Goal: Task Accomplishment & Management: Manage account settings

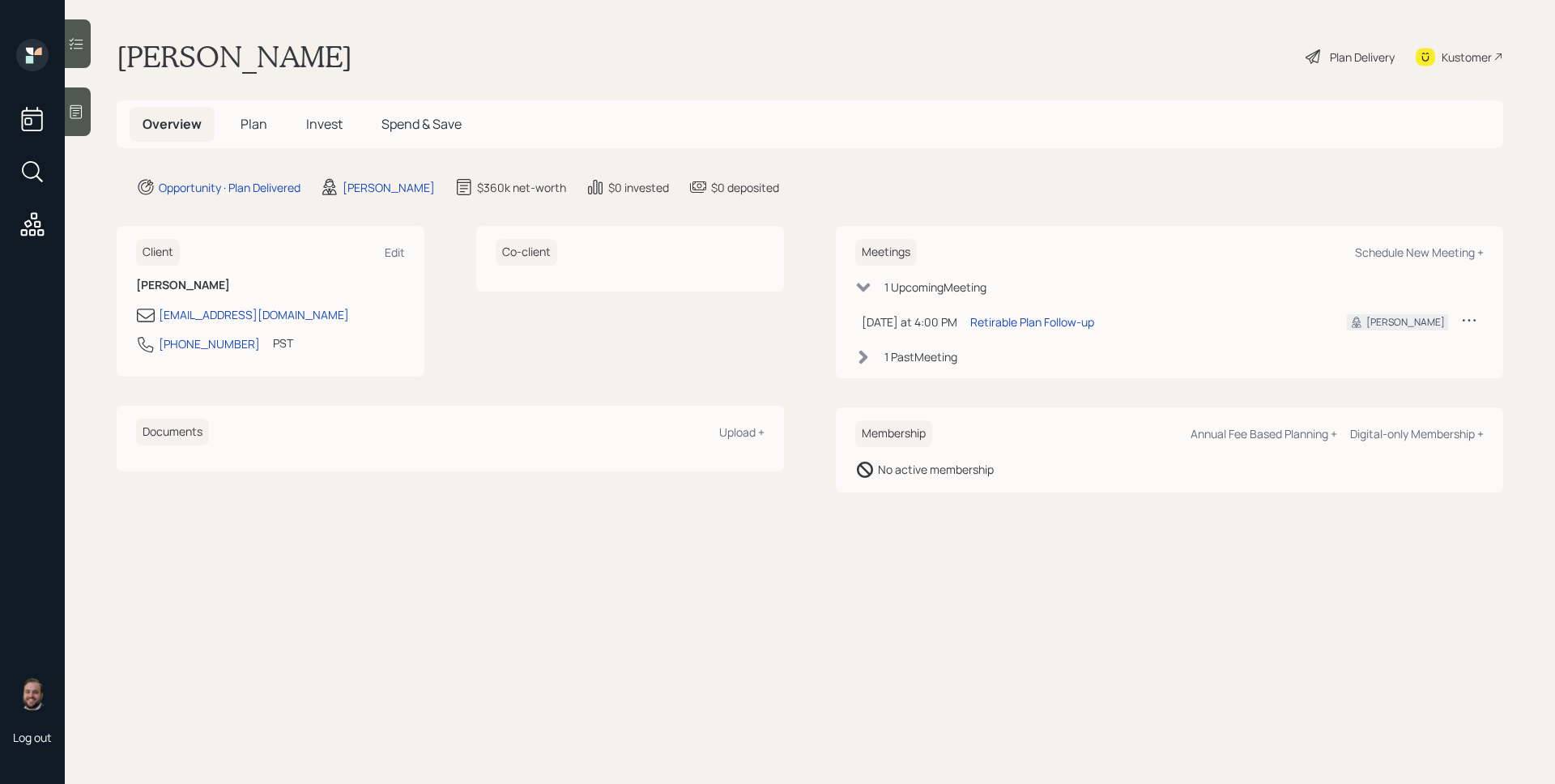
click at [82, 115] on icon at bounding box center [77, 112] width 12 height 13
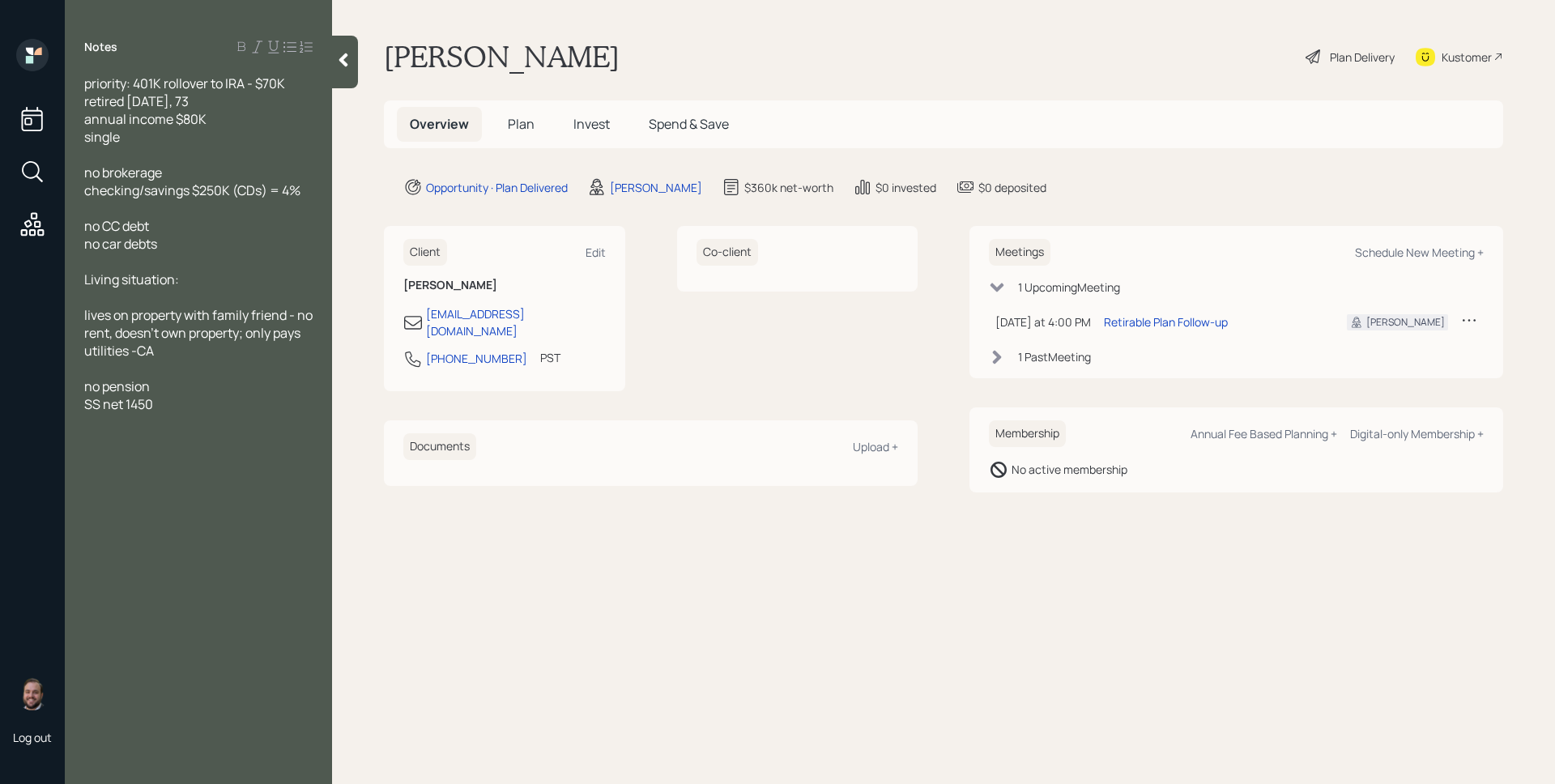
click at [530, 117] on span "Plan" at bounding box center [521, 123] width 27 height 18
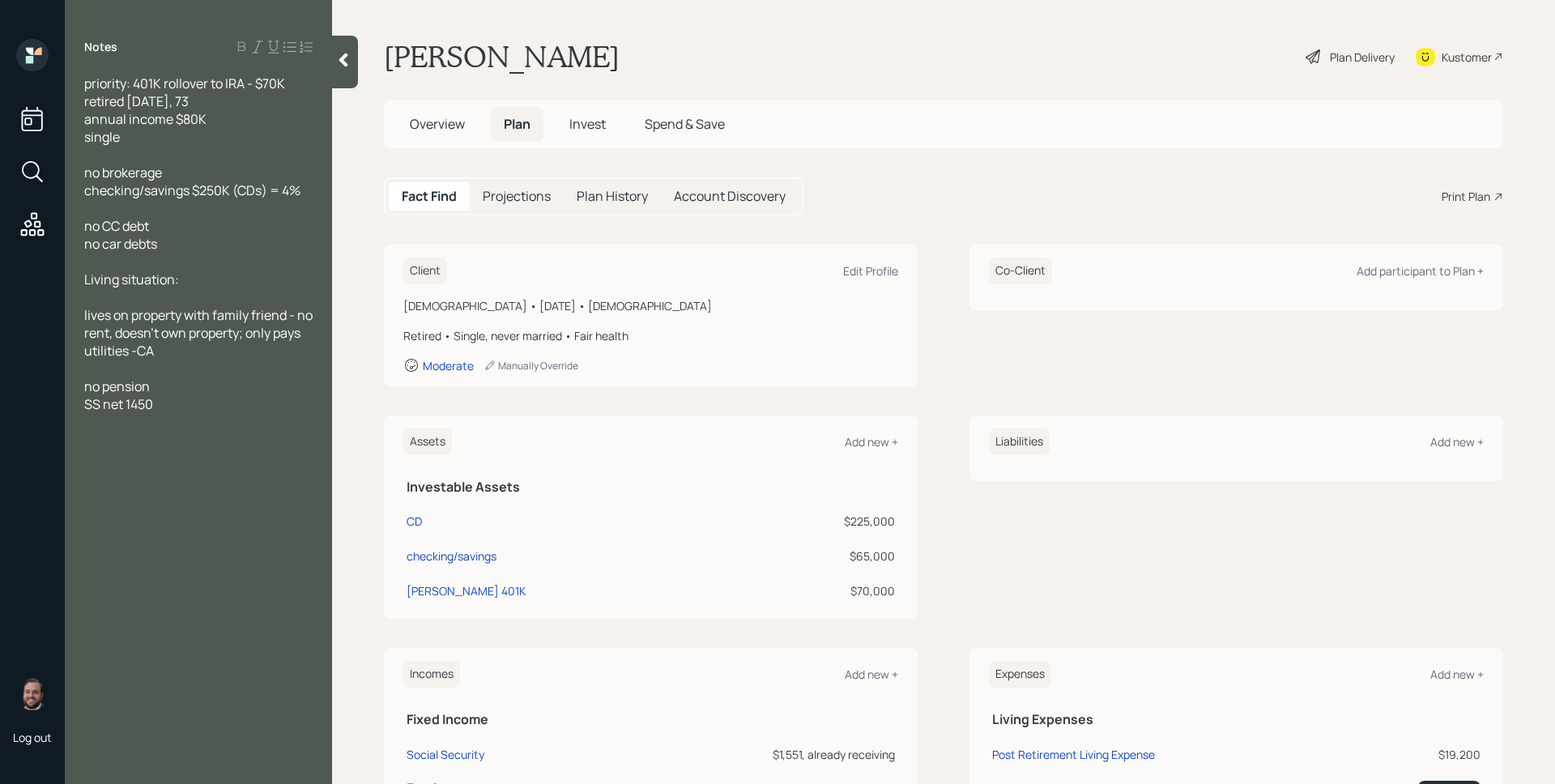
click at [564, 120] on h5 "Invest" at bounding box center [588, 124] width 62 height 35
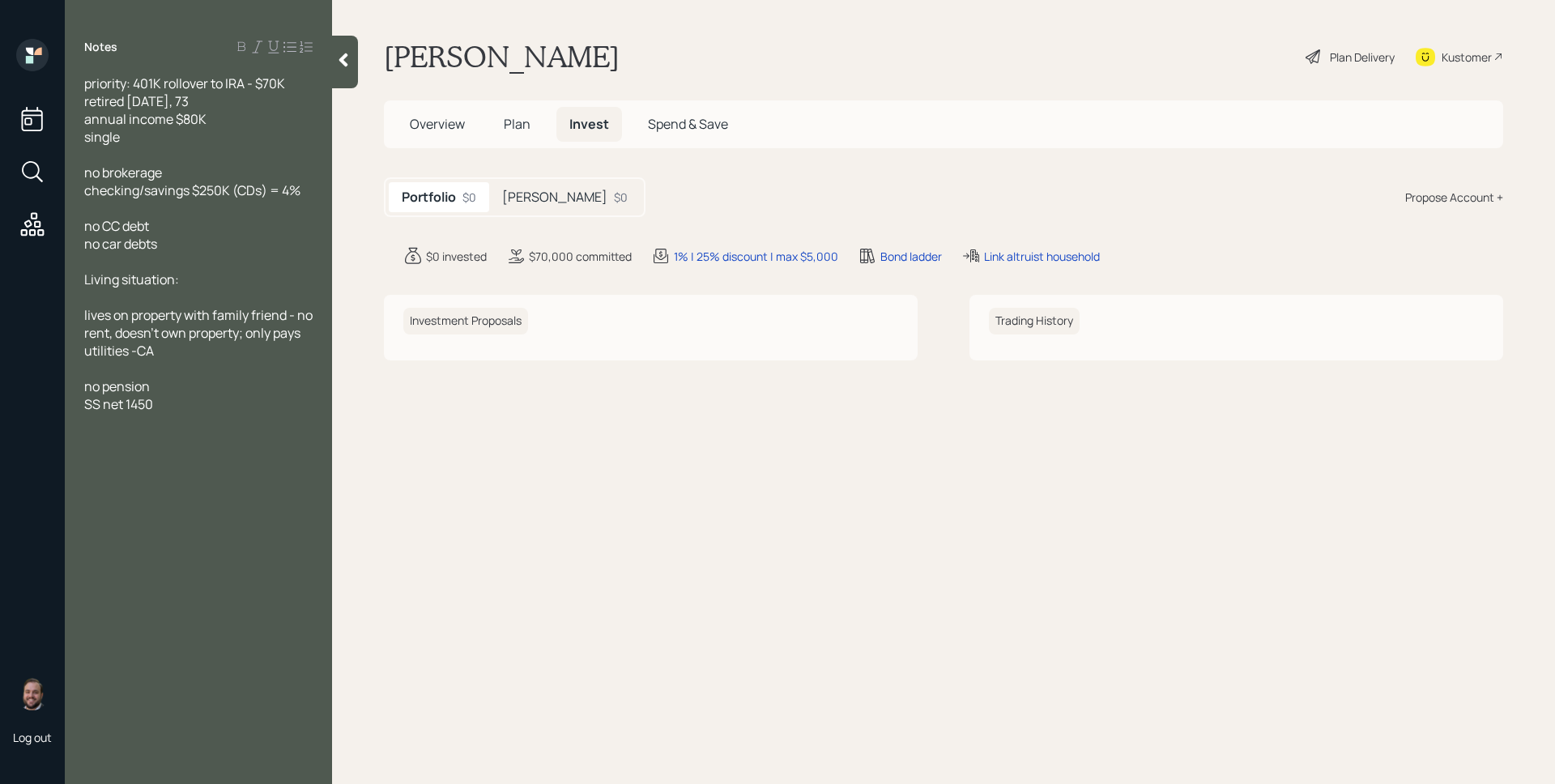
click at [546, 187] on div "[PERSON_NAME] $0" at bounding box center [565, 197] width 152 height 30
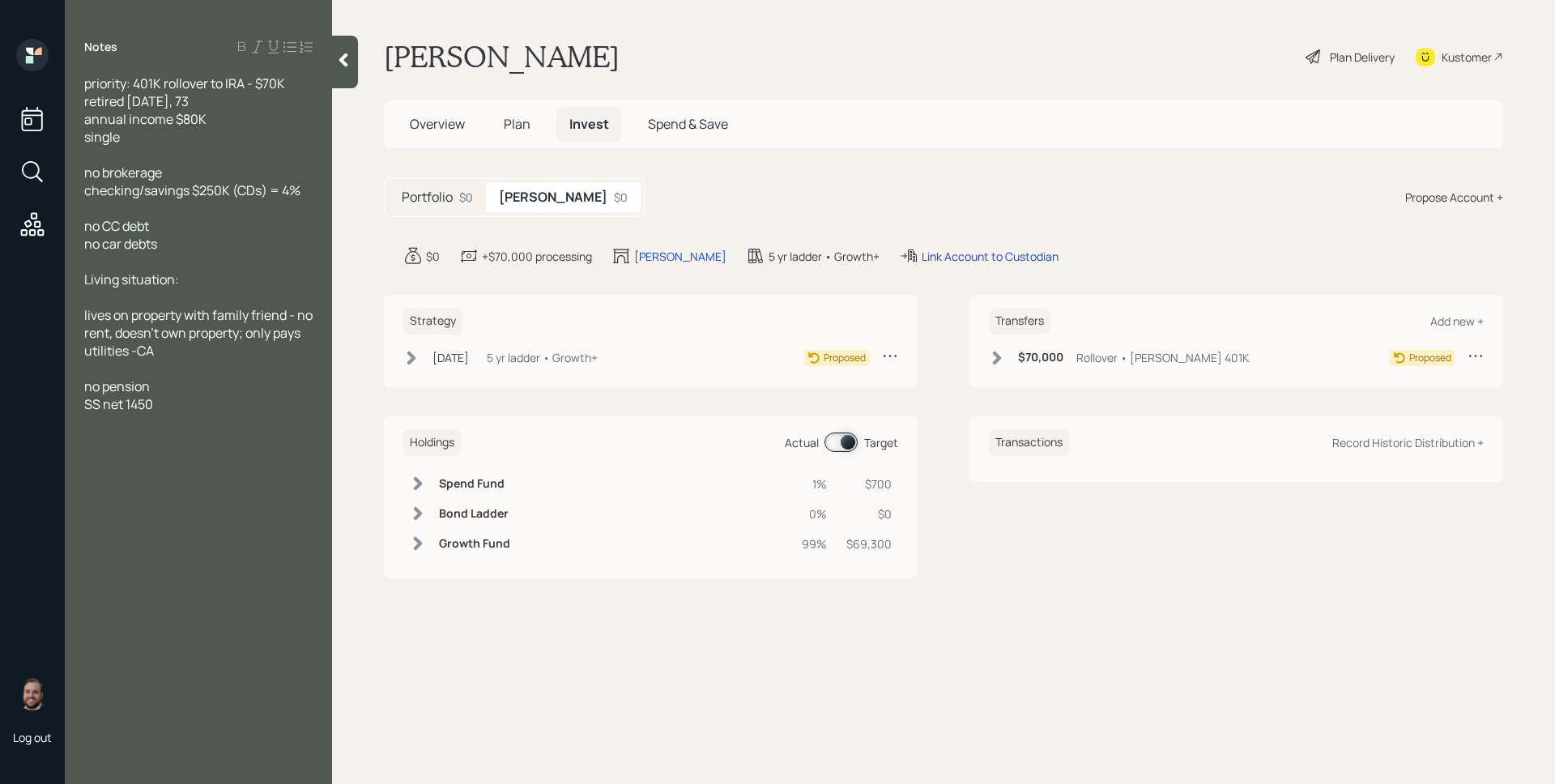
click at [530, 119] on h5 "Plan" at bounding box center [517, 124] width 52 height 35
